Goal: Task Accomplishment & Management: Use online tool/utility

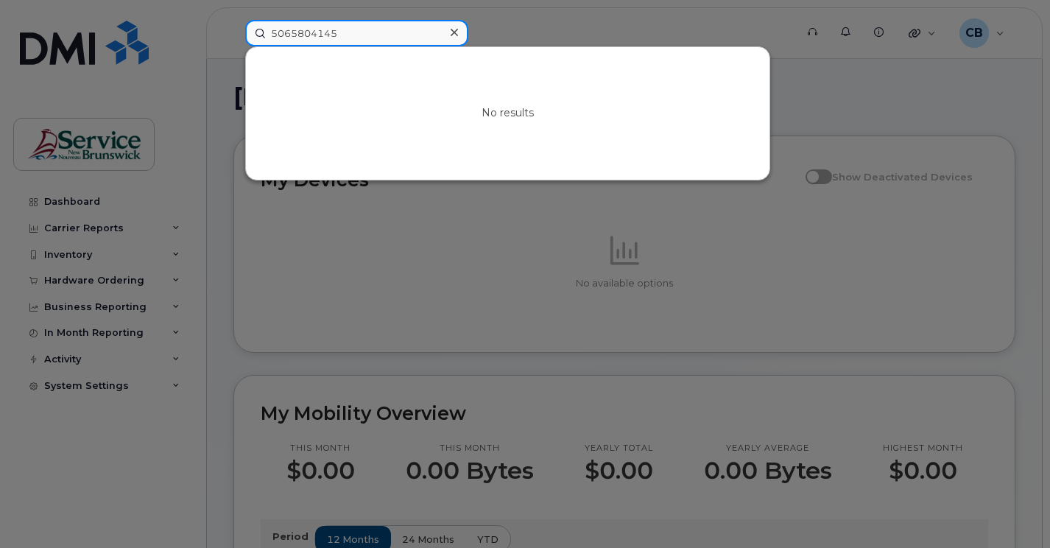
drag, startPoint x: 352, startPoint y: 32, endPoint x: 267, endPoint y: 38, distance: 85.6
click at [267, 38] on input "5065804145" at bounding box center [356, 33] width 223 height 27
paste input "3772491"
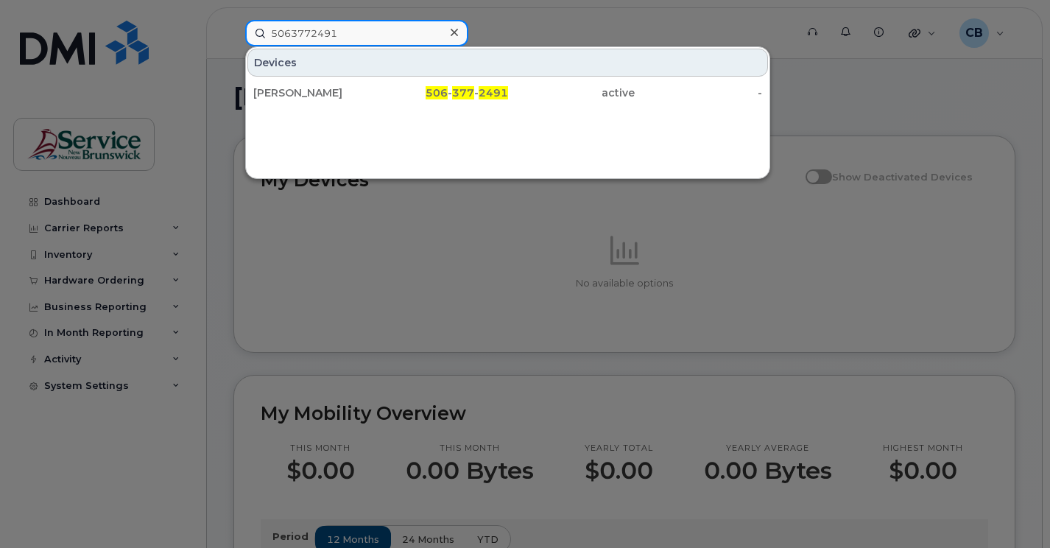
type input "5063772491"
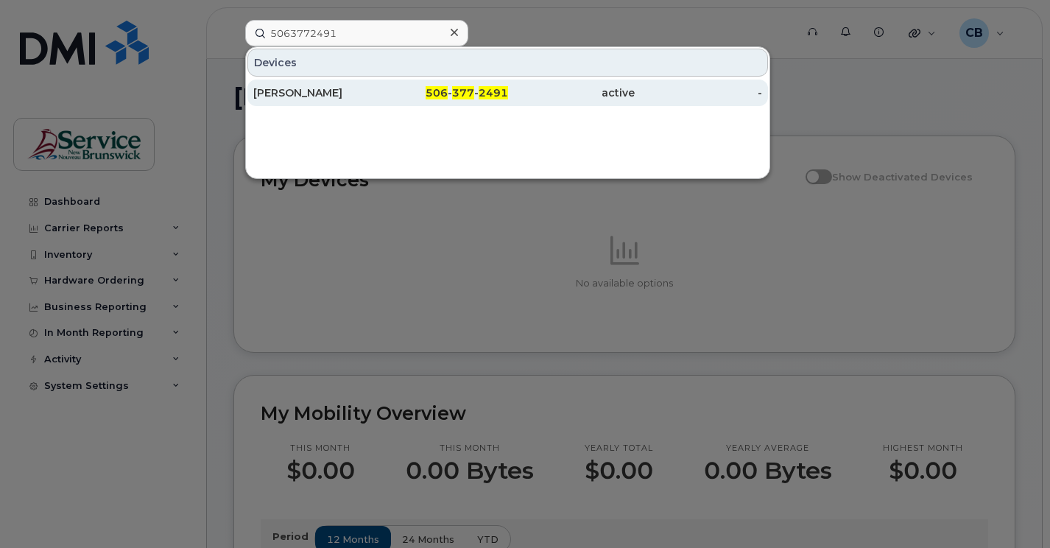
click at [309, 91] on div "Sophie Landry" at bounding box center [316, 92] width 127 height 15
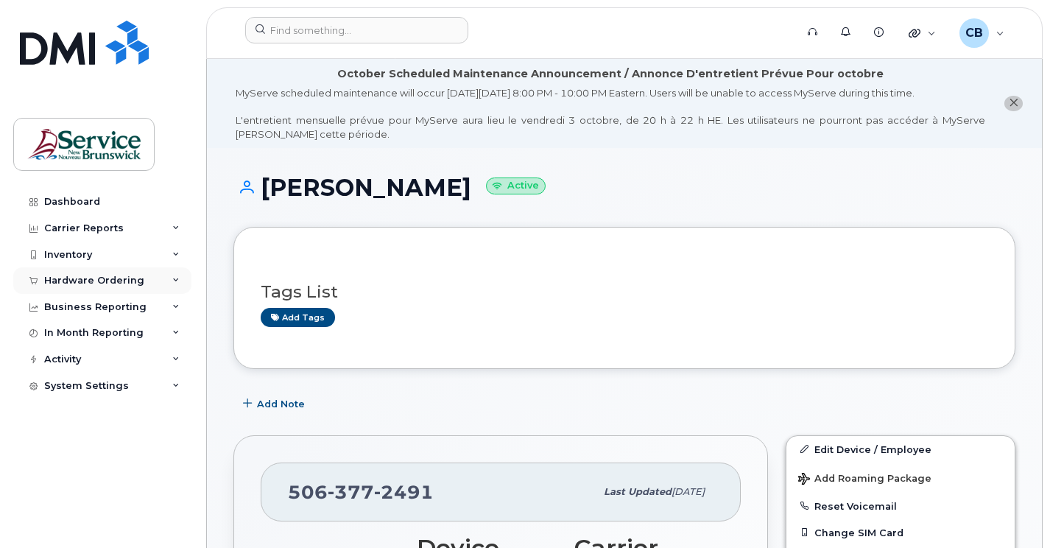
click at [105, 274] on div "Hardware Ordering" at bounding box center [102, 280] width 178 height 27
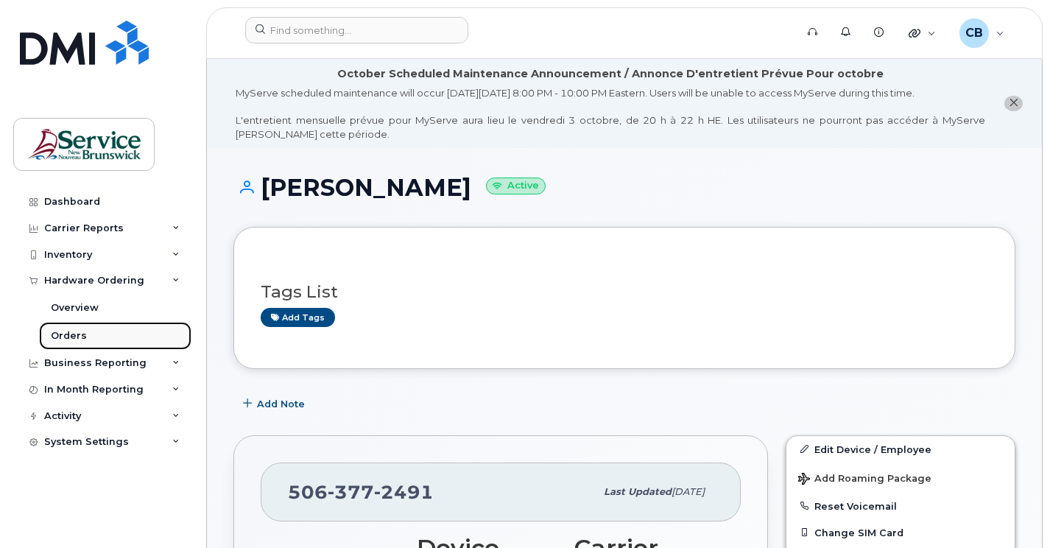
click at [75, 334] on div "Orders" at bounding box center [69, 335] width 36 height 13
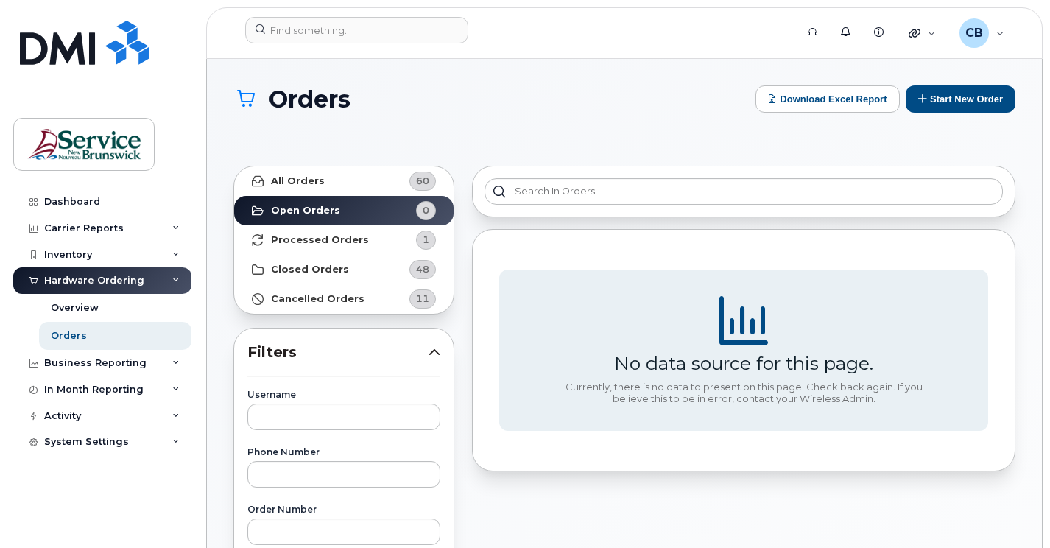
click at [94, 284] on div "Hardware Ordering" at bounding box center [94, 281] width 100 height 12
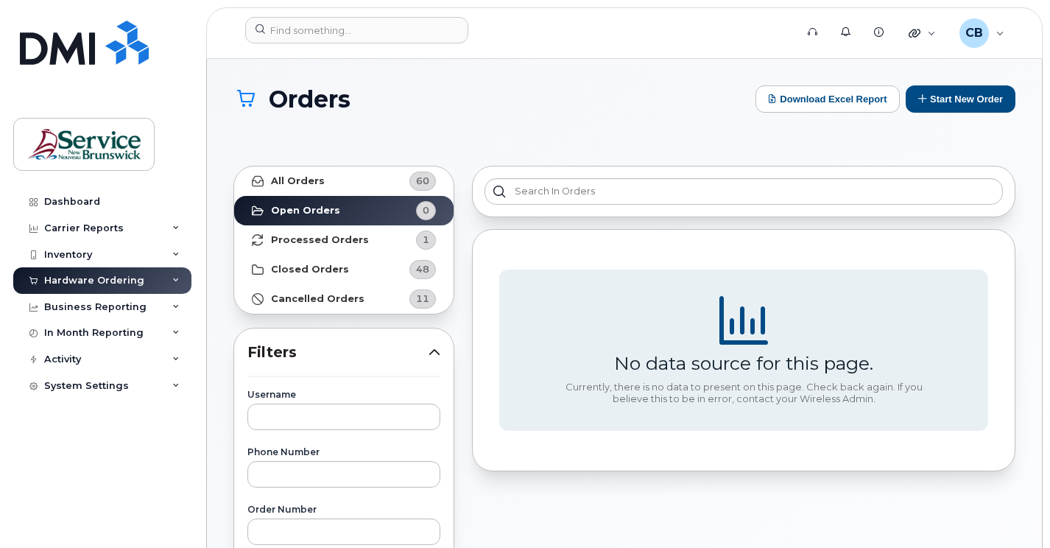
click at [91, 267] on div "Hardware Ordering" at bounding box center [102, 280] width 178 height 27
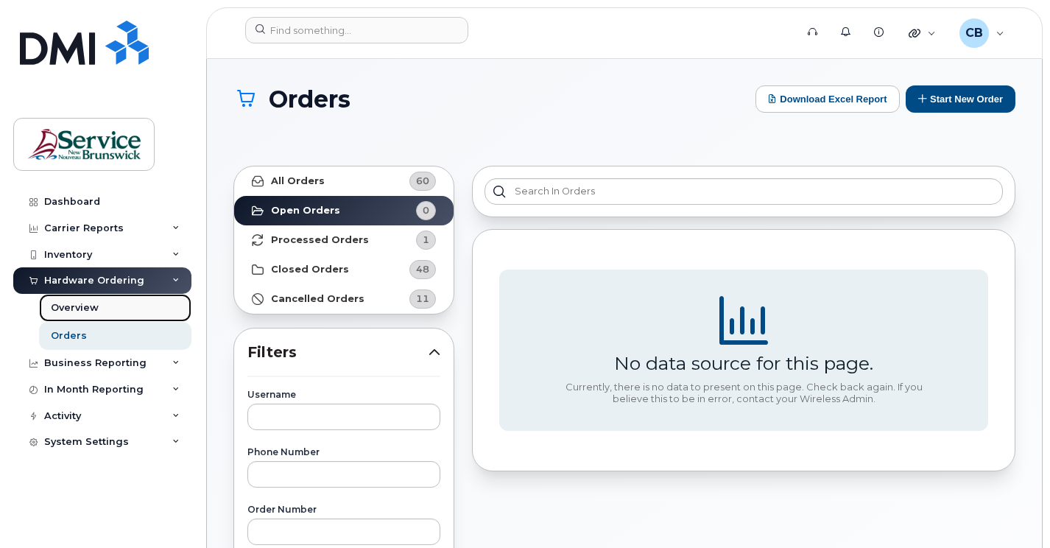
click at [82, 303] on div "Overview" at bounding box center [75, 307] width 48 height 13
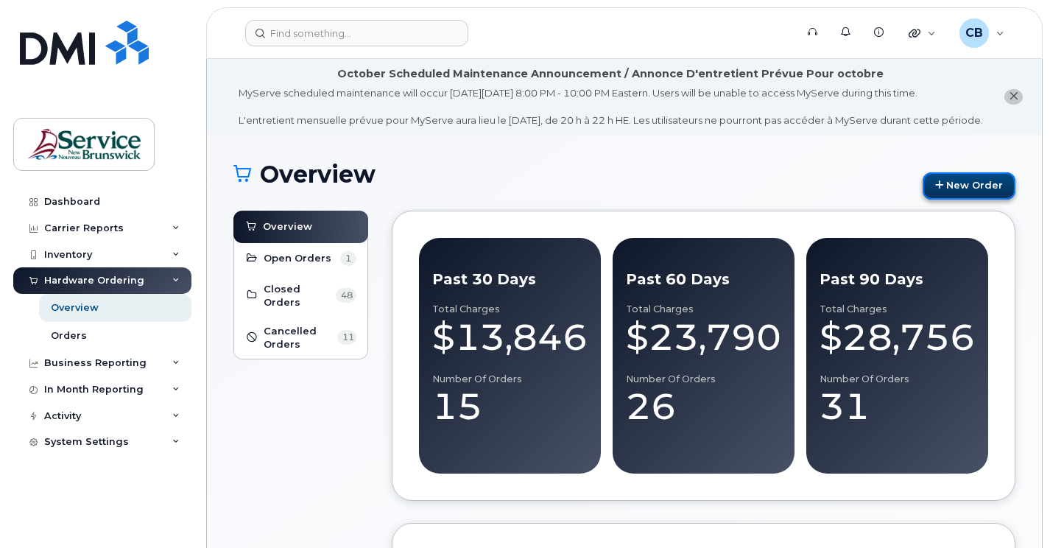
click at [966, 200] on link "New Order" at bounding box center [969, 185] width 93 height 27
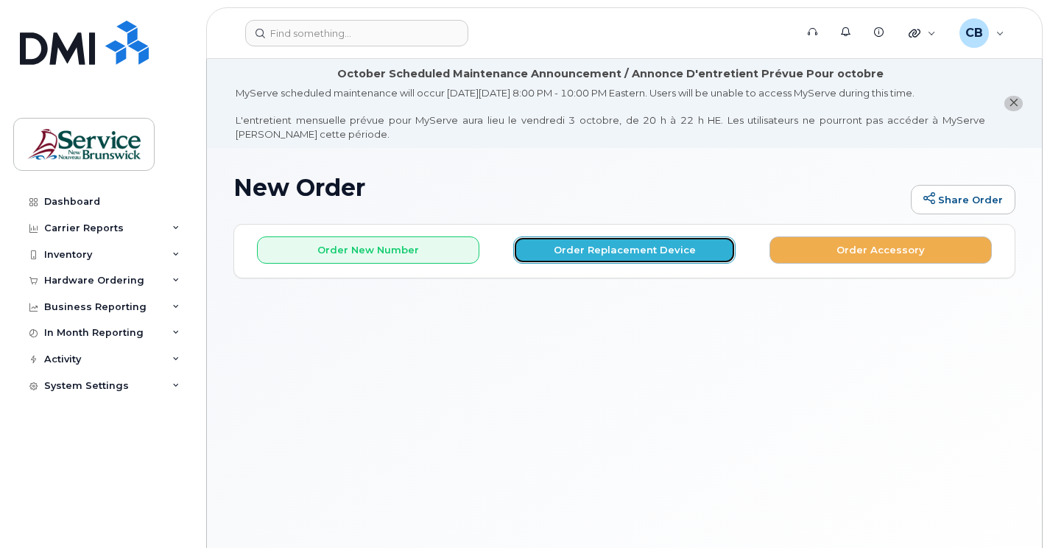
click at [577, 258] on button "Order Replacement Device" at bounding box center [624, 249] width 222 height 27
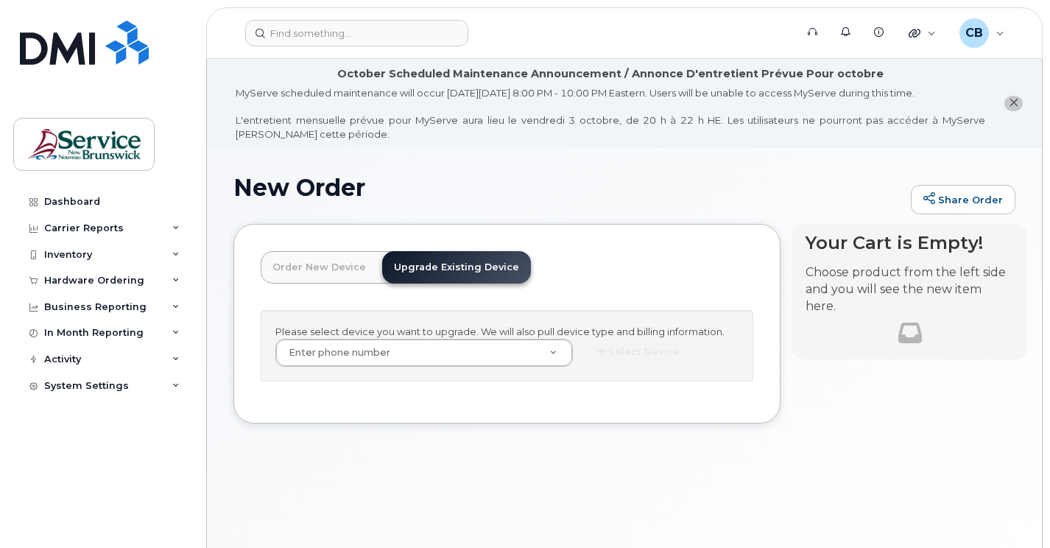
click at [431, 275] on link "Upgrade Existing Device" at bounding box center [456, 267] width 149 height 32
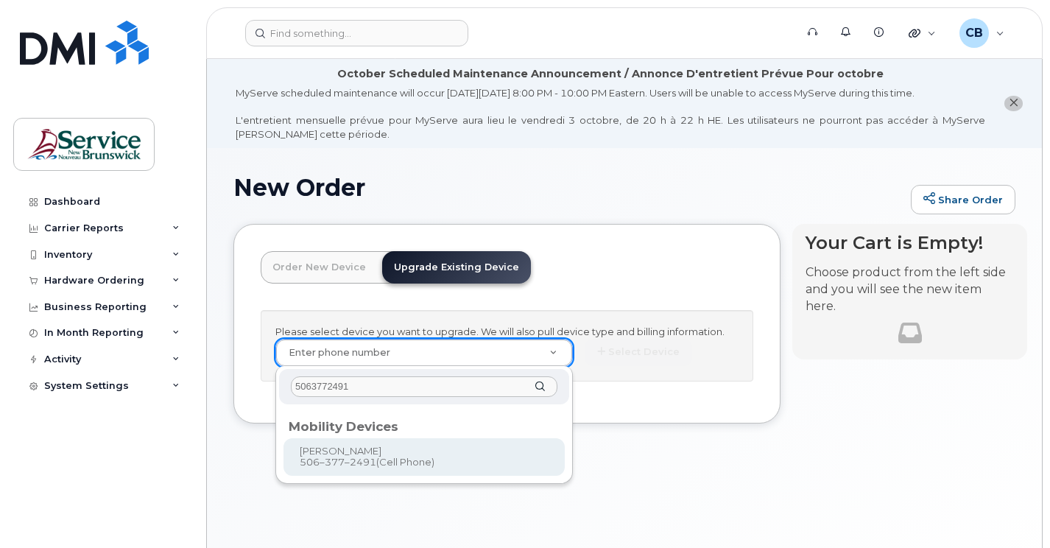
type input "5063772491"
type input "1241160"
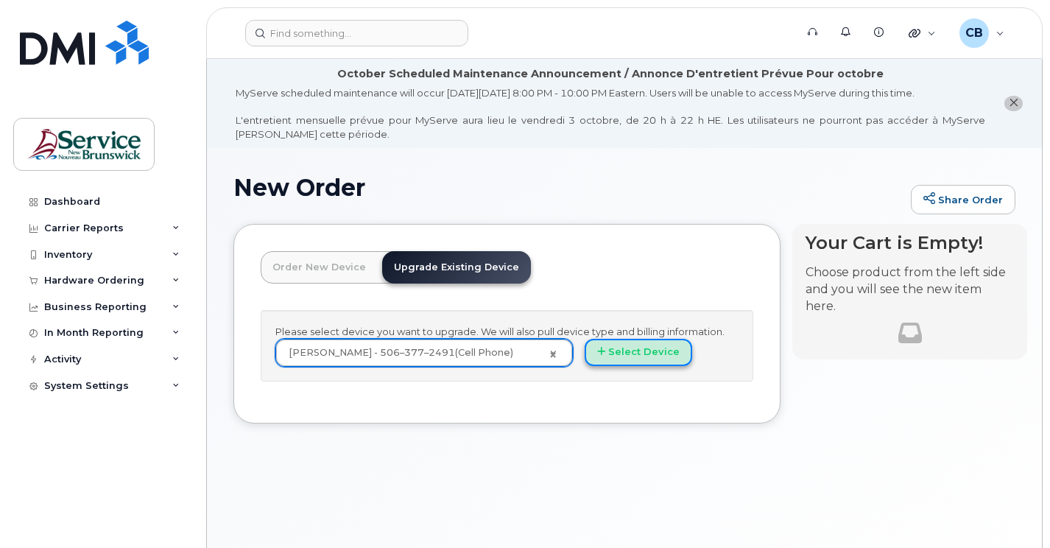
click at [630, 359] on button "Select Device" at bounding box center [639, 352] width 108 height 27
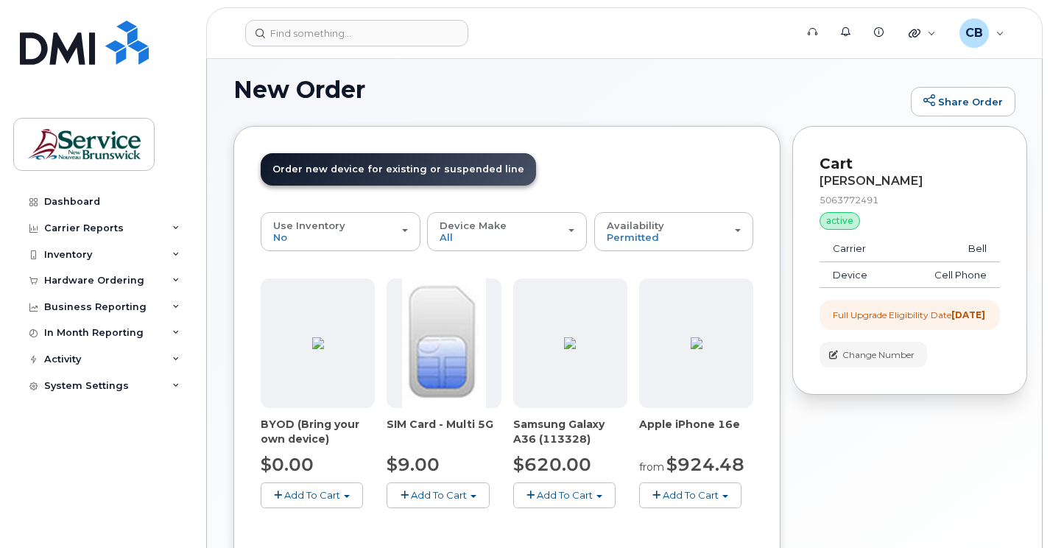
scroll to position [74, 0]
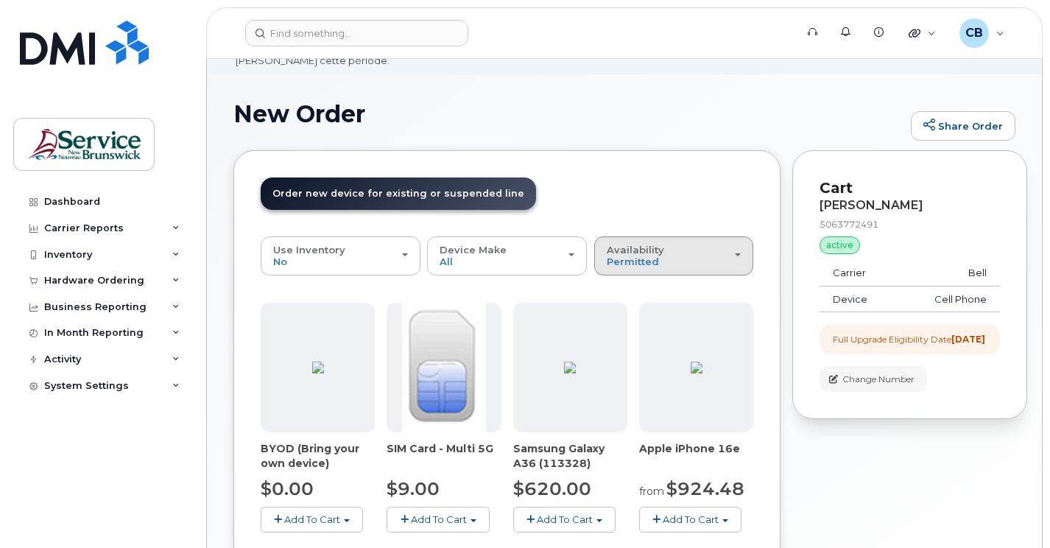
click at [740, 256] on div "Availability Permitted All" at bounding box center [674, 256] width 135 height 23
click at [627, 320] on label "All" at bounding box center [613, 315] width 31 height 18
click at [0, 0] on input "All" at bounding box center [0, 0] width 0 height 0
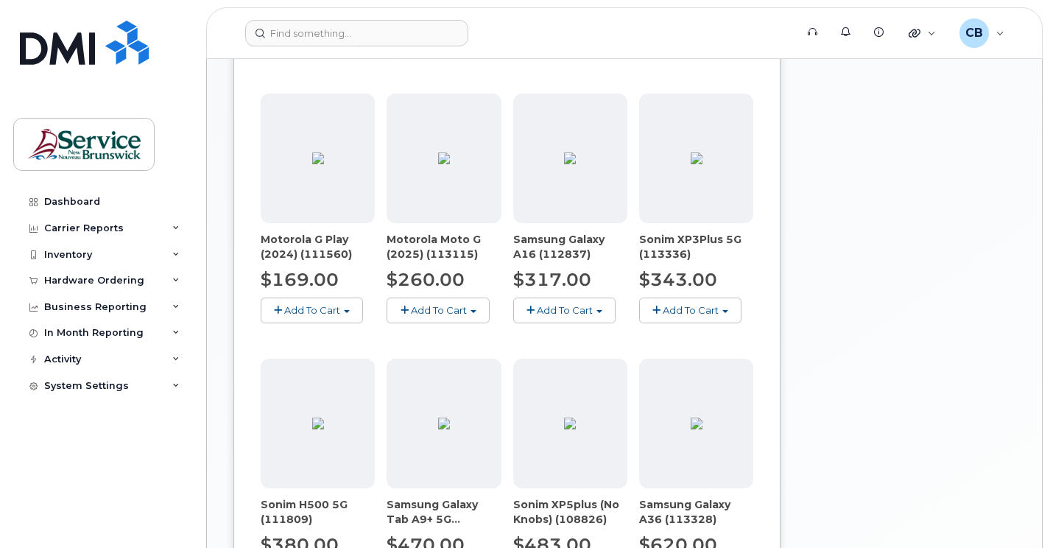
scroll to position [622, 0]
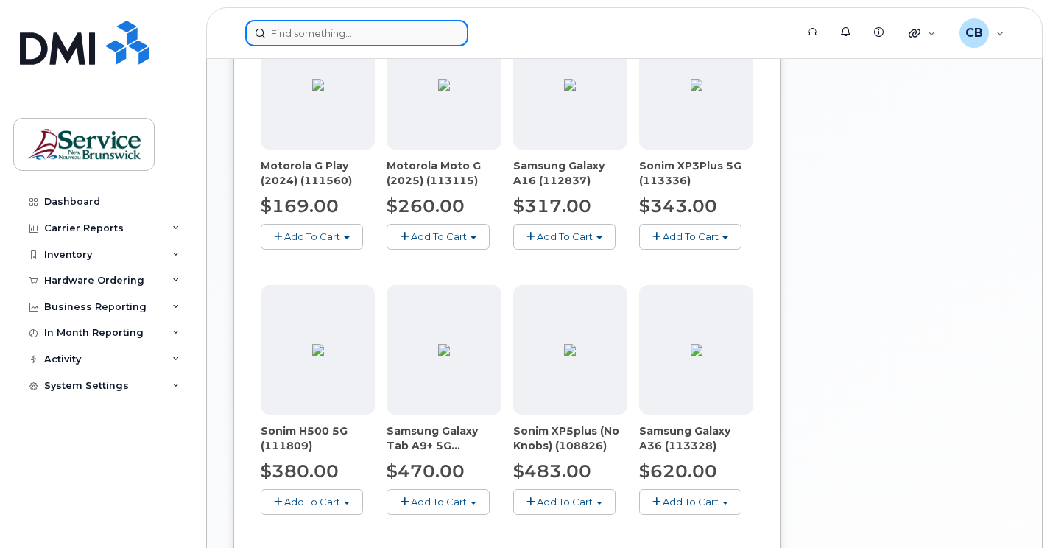
click at [314, 38] on input at bounding box center [356, 33] width 223 height 27
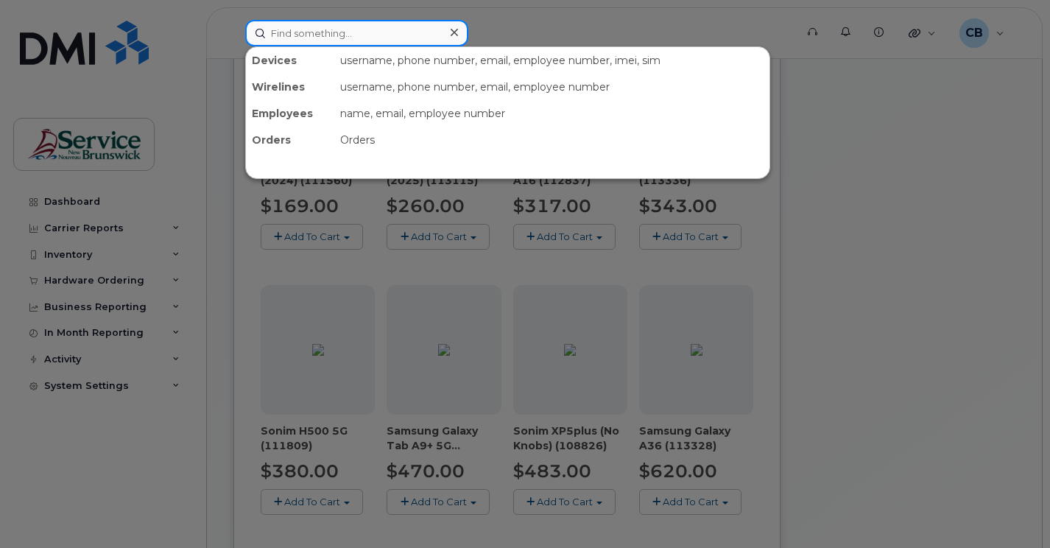
paste input "5064532926"
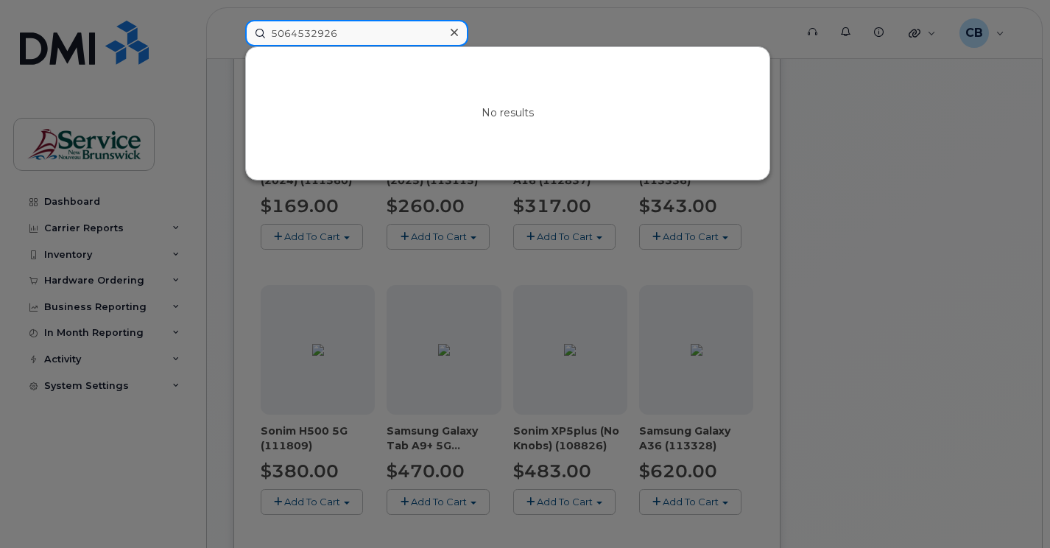
type input "5064532926"
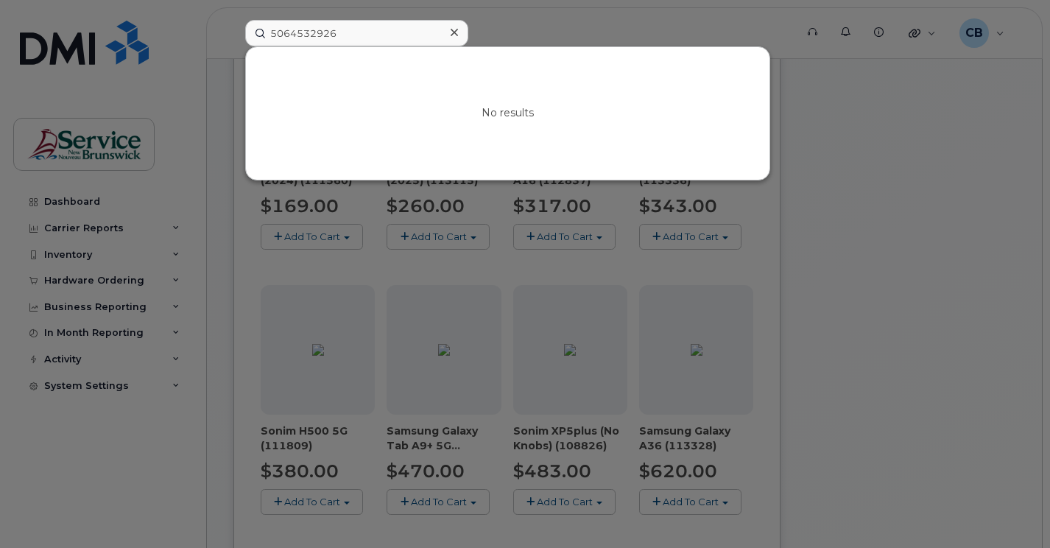
click at [504, 35] on div at bounding box center [525, 274] width 1050 height 548
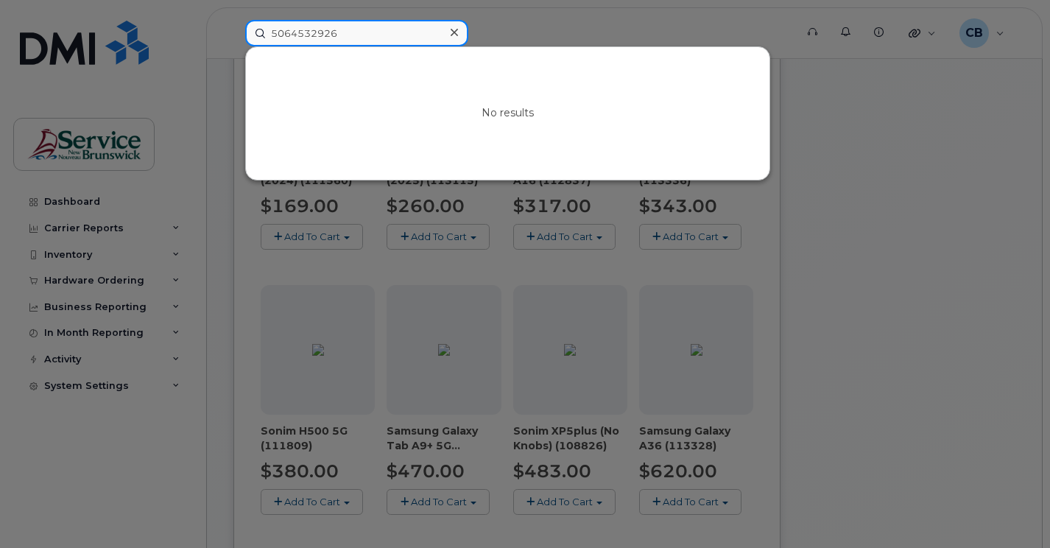
drag, startPoint x: 337, startPoint y: 35, endPoint x: 267, endPoint y: 34, distance: 70.7
click at [267, 34] on input "5064532926" at bounding box center [356, 33] width 223 height 27
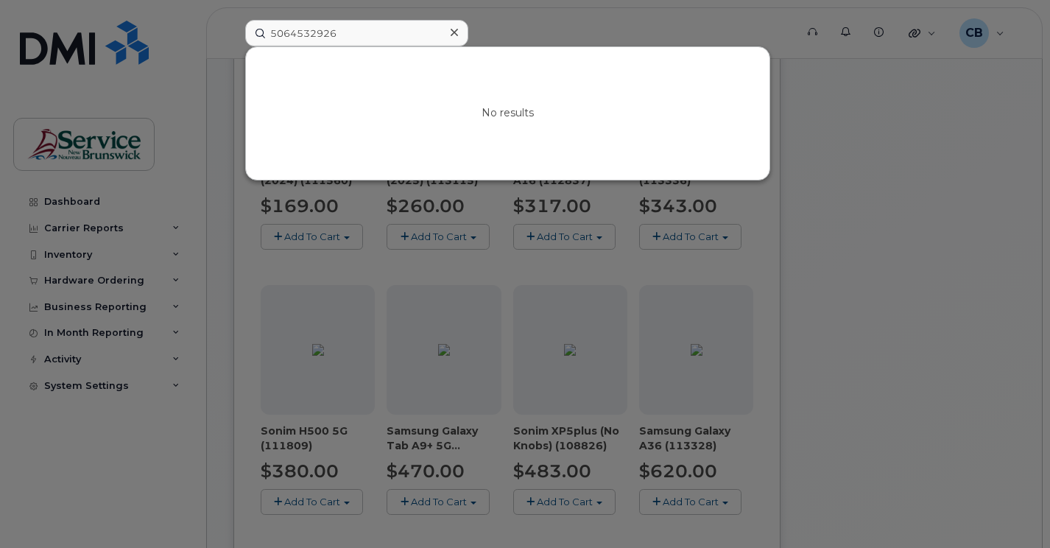
click at [912, 244] on div at bounding box center [525, 274] width 1050 height 548
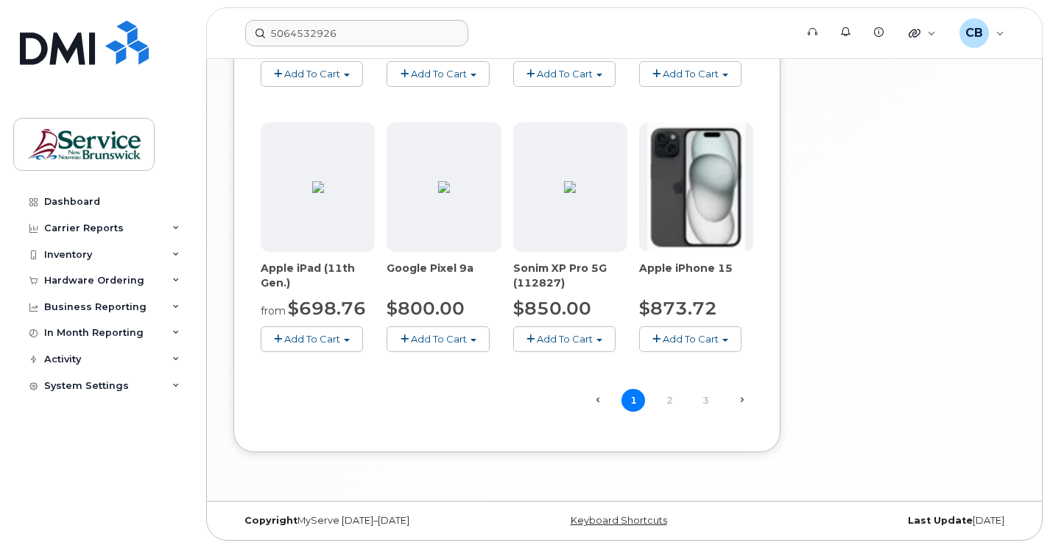
scroll to position [0, 0]
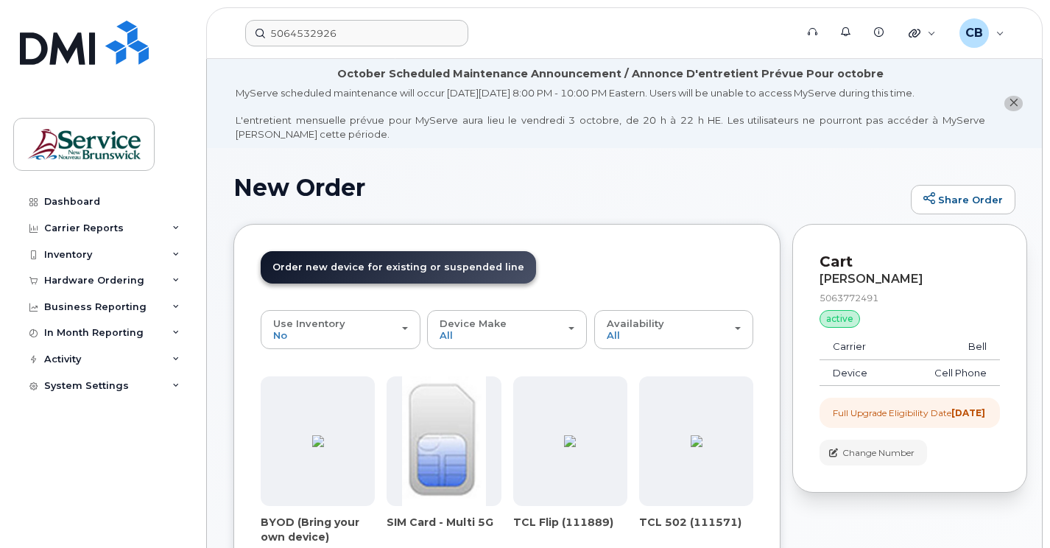
click at [1013, 103] on icon "close notification" at bounding box center [1014, 103] width 10 height 10
